Goal: Transaction & Acquisition: Purchase product/service

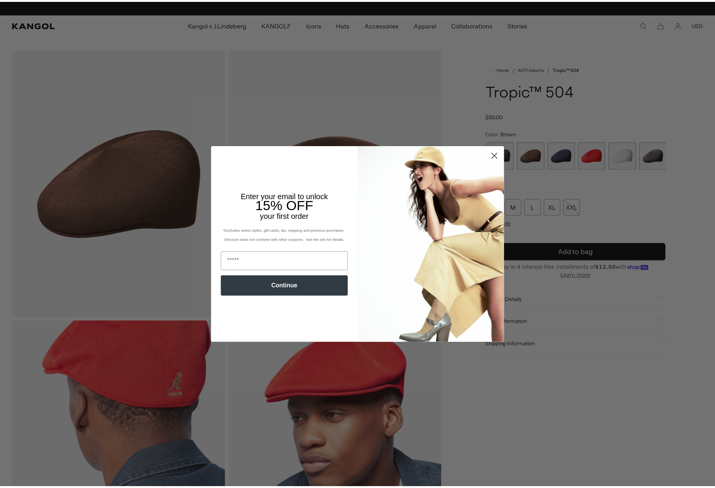
scroll to position [0, 156]
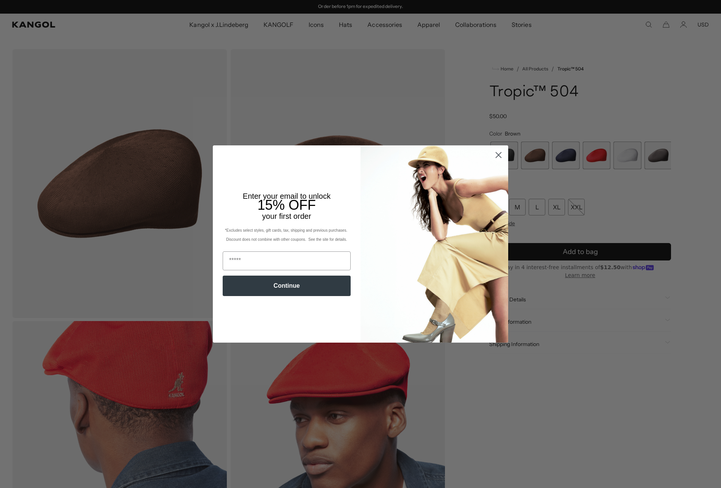
click at [496, 153] on circle "Close dialog" at bounding box center [498, 155] width 12 height 12
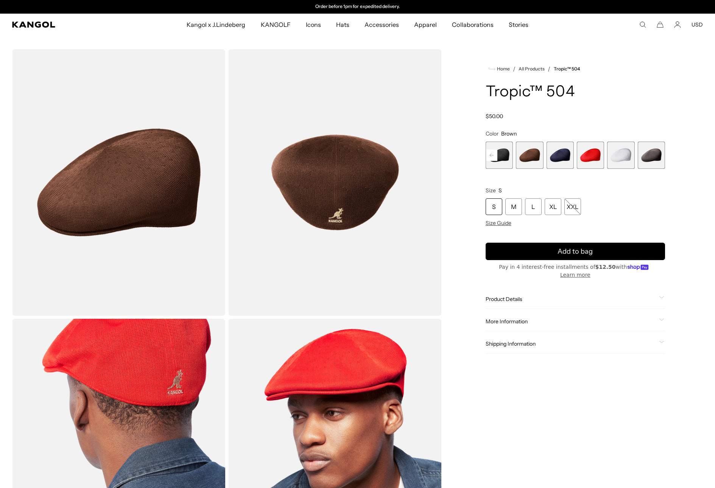
scroll to position [0, 0]
click at [103, 171] on img "Gallery Viewer" at bounding box center [118, 182] width 213 height 266
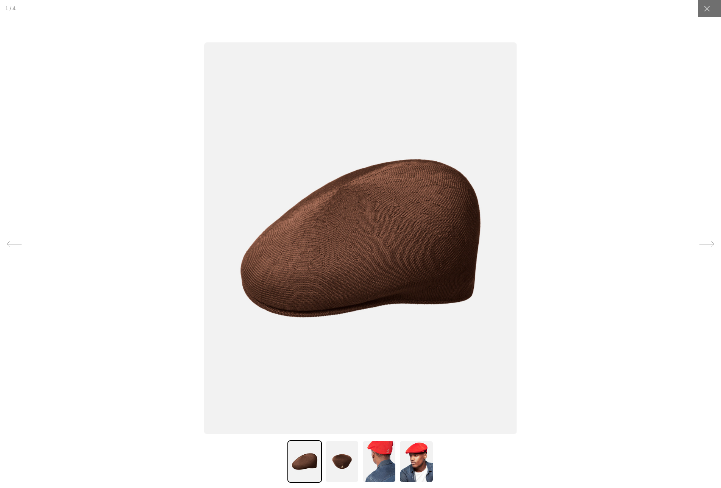
click at [374, 281] on img at bounding box center [360, 238] width 312 height 391
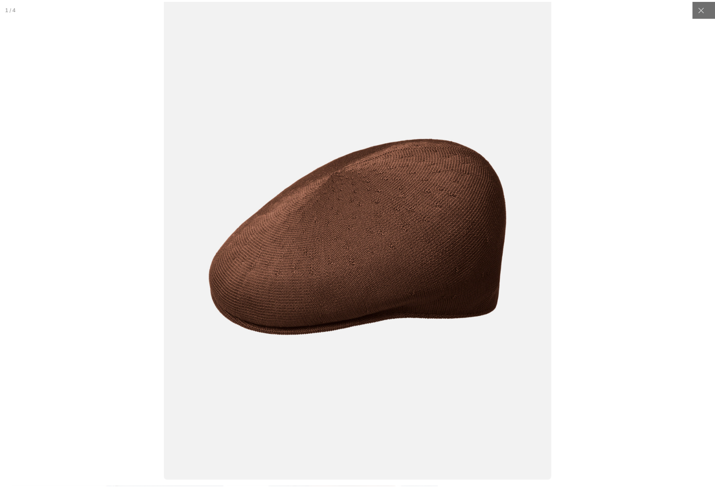
scroll to position [0, 156]
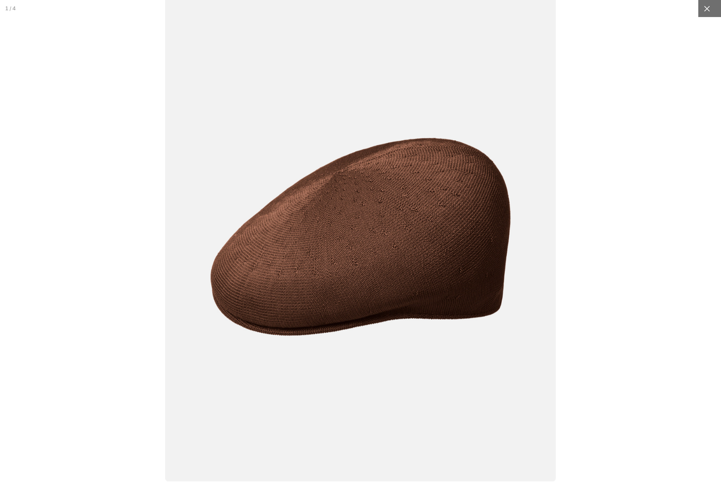
click at [704, 9] on icon at bounding box center [707, 9] width 8 height 8
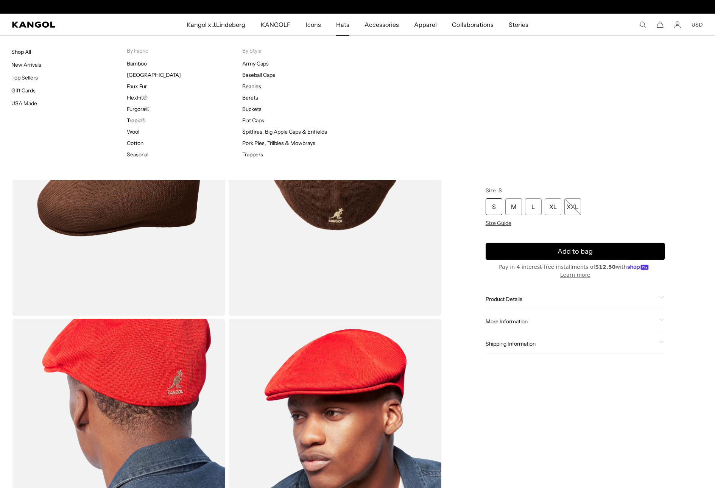
scroll to position [0, 0]
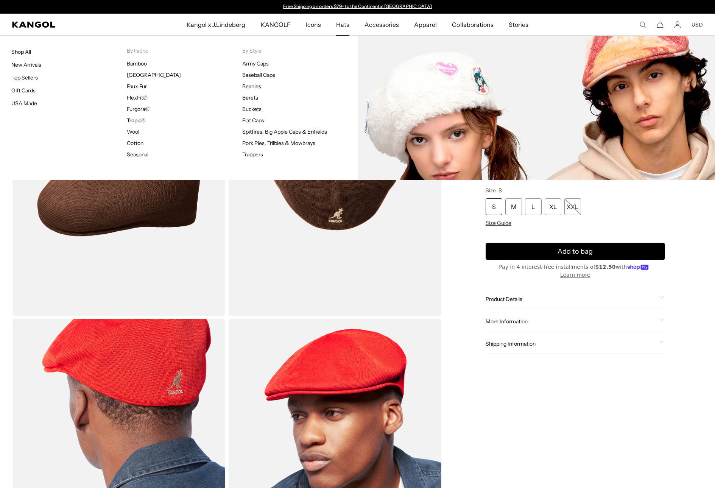
click at [135, 156] on link "Seasonal" at bounding box center [138, 154] width 22 height 7
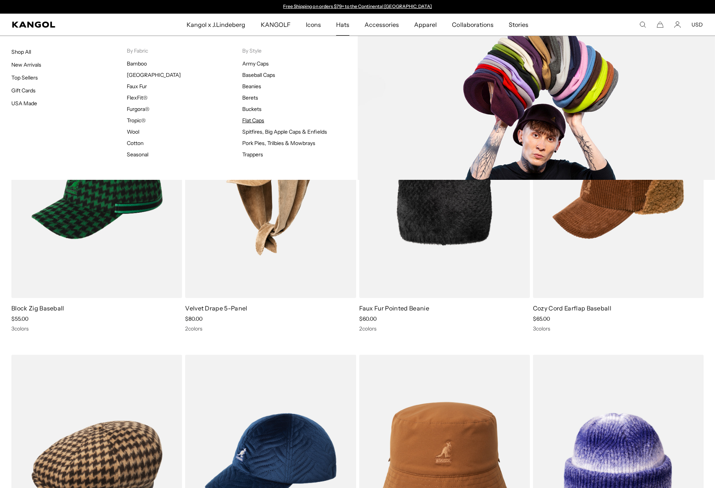
click at [257, 118] on link "Flat Caps" at bounding box center [253, 120] width 22 height 7
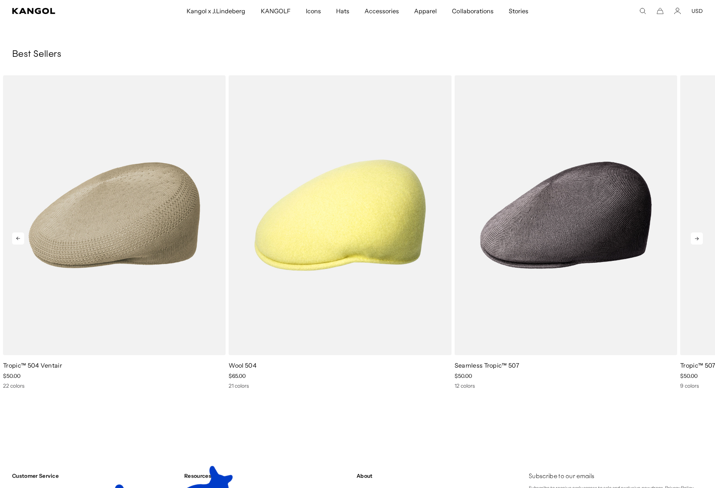
scroll to position [4197, 0]
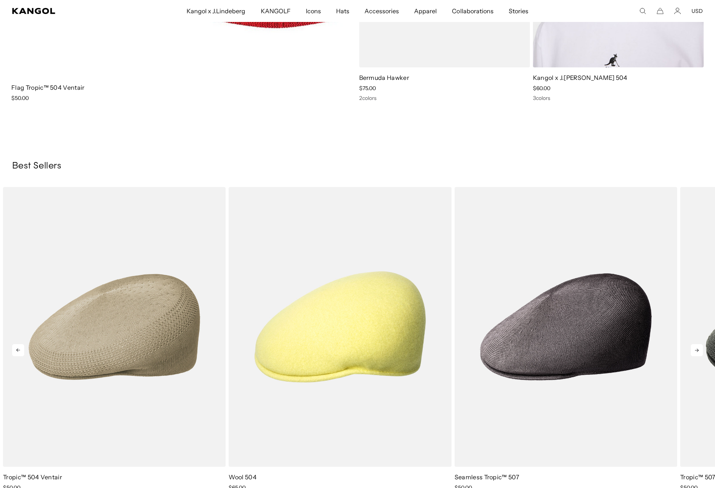
click at [696, 350] on icon at bounding box center [697, 350] width 4 height 3
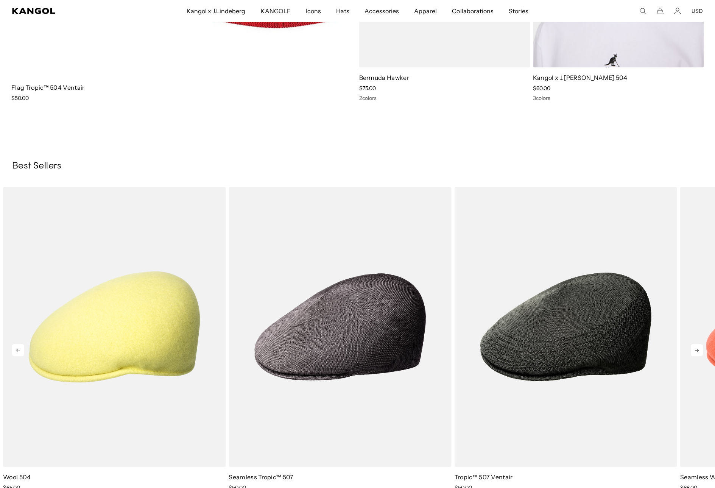
scroll to position [0, 156]
click at [696, 350] on icon at bounding box center [697, 350] width 4 height 3
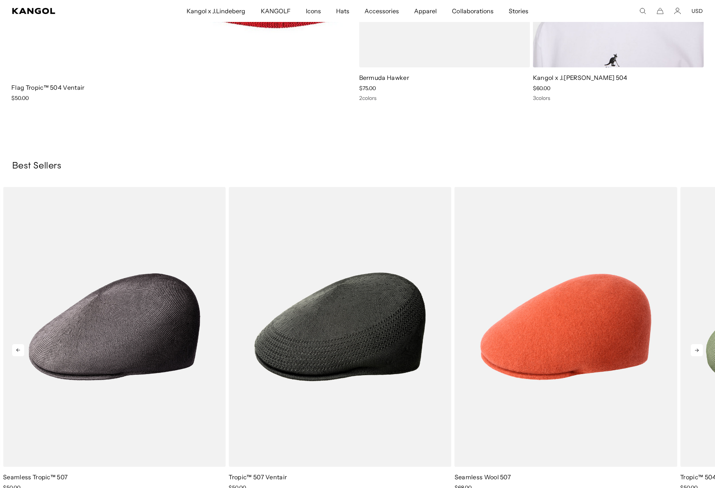
click at [696, 350] on icon at bounding box center [697, 350] width 4 height 3
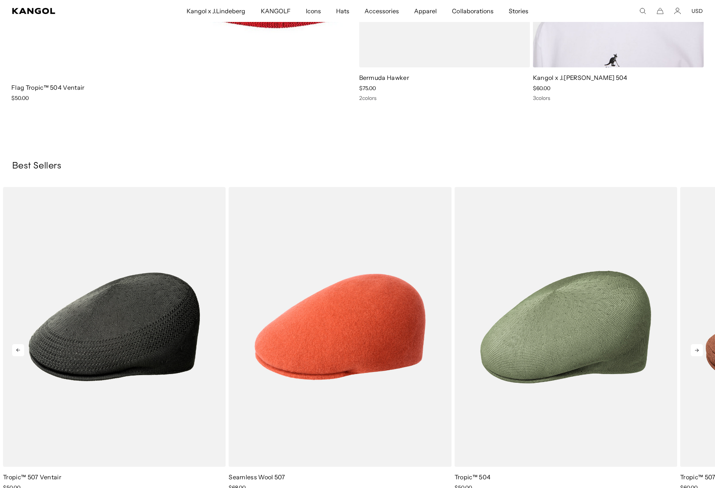
click at [696, 350] on icon at bounding box center [697, 350] width 4 height 3
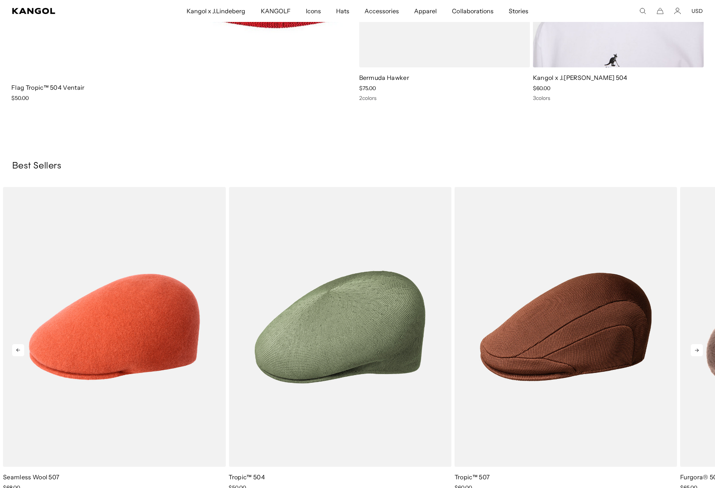
click at [696, 350] on icon at bounding box center [697, 350] width 4 height 3
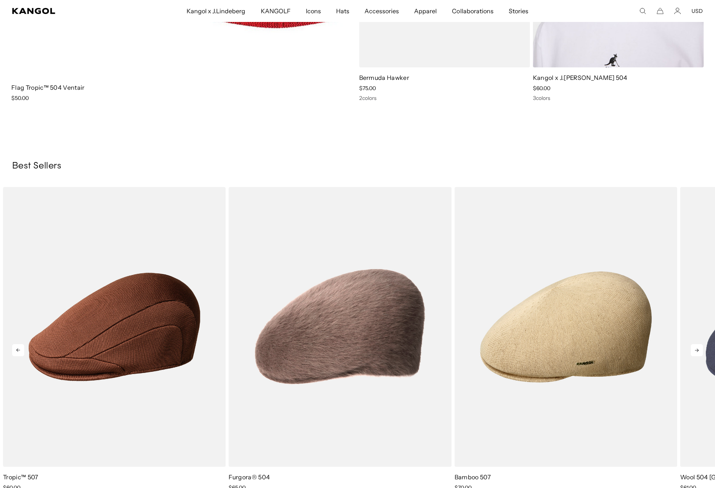
click at [696, 350] on icon at bounding box center [697, 350] width 4 height 3
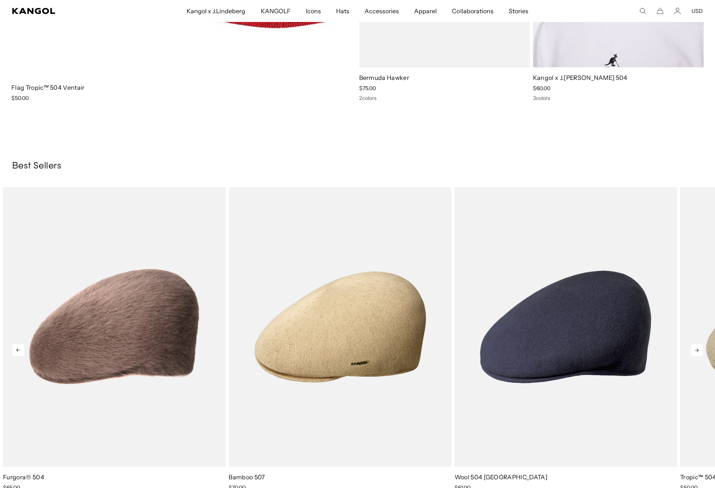
scroll to position [0, 0]
click at [696, 350] on icon at bounding box center [697, 350] width 4 height 3
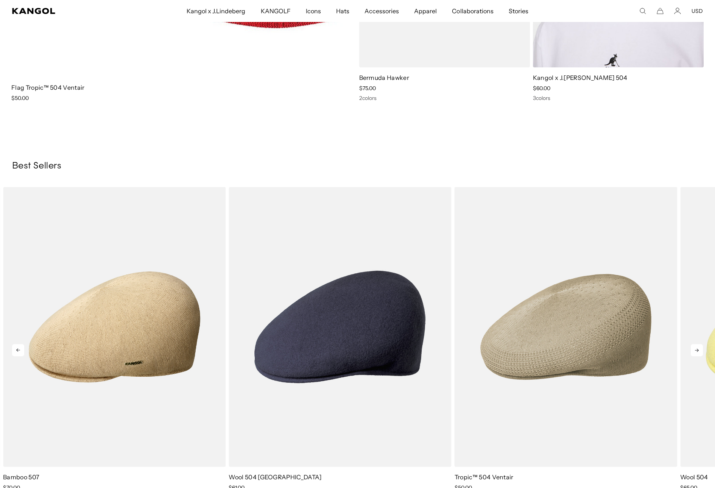
click at [696, 350] on icon at bounding box center [697, 350] width 4 height 3
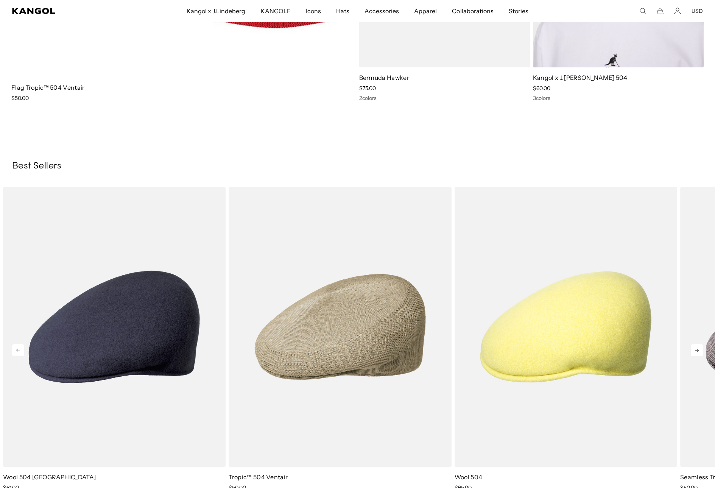
click at [696, 350] on icon at bounding box center [697, 350] width 4 height 3
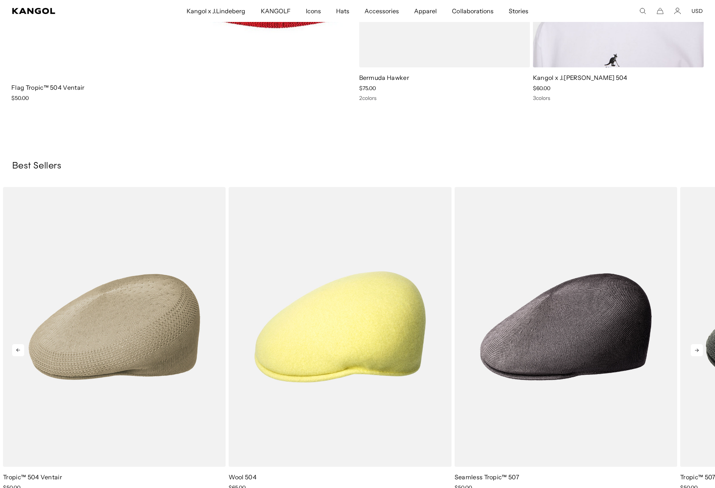
click at [696, 350] on icon at bounding box center [697, 350] width 4 height 3
